Goal: Learn about a topic

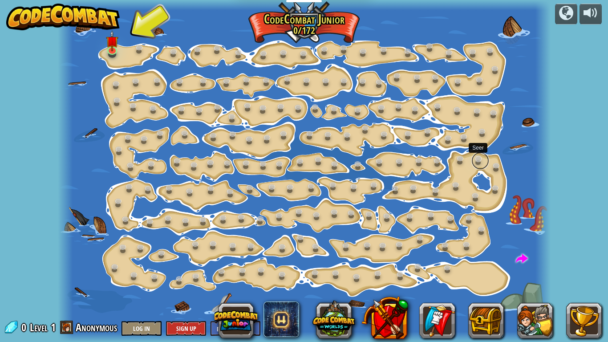
click at [480, 164] on link at bounding box center [481, 161] width 18 height 18
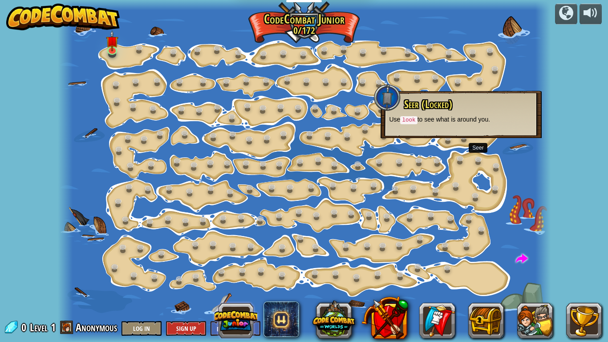
click at [239, 337] on button at bounding box center [236, 320] width 43 height 43
